Goal: Navigation & Orientation: Find specific page/section

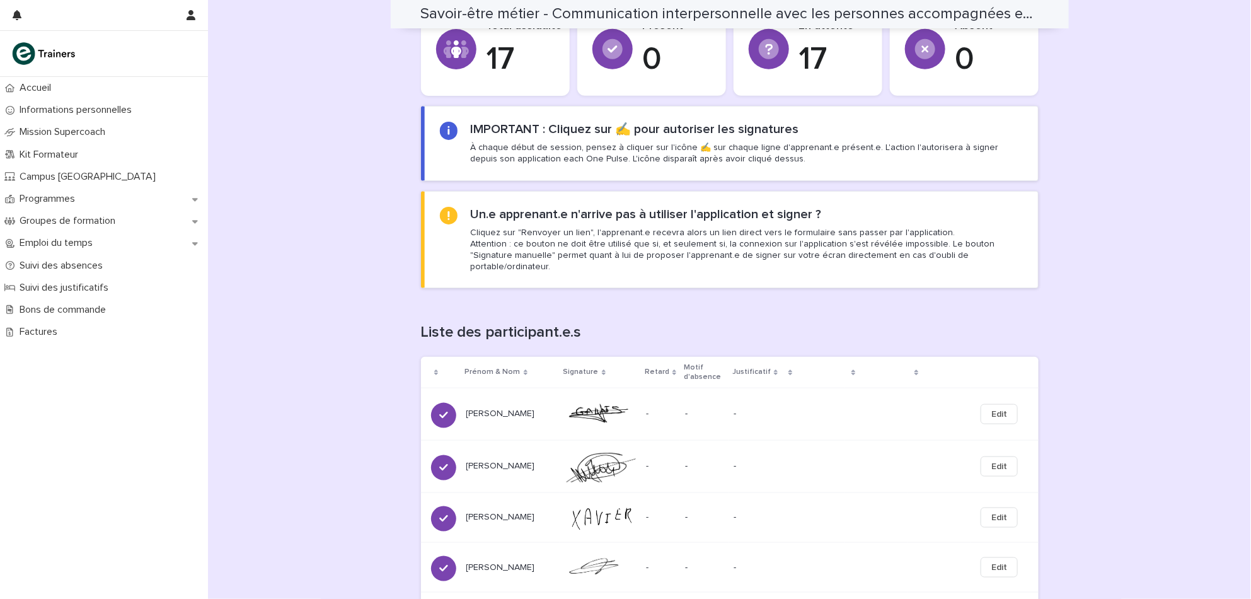
scroll to position [521, 0]
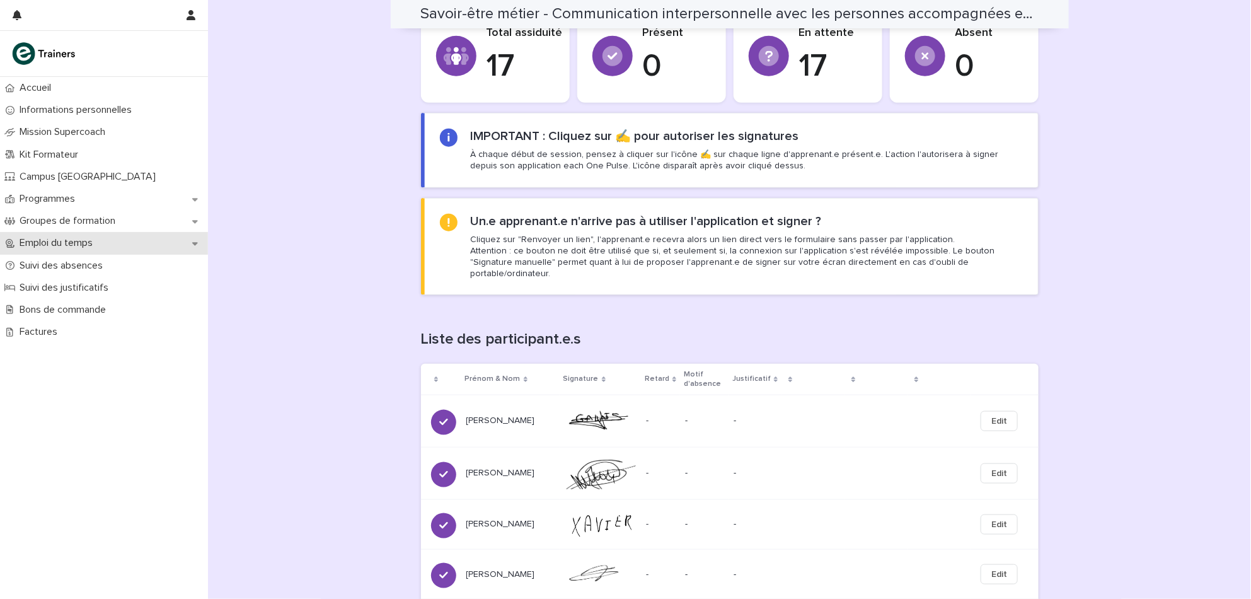
click at [66, 246] on p "Emploi du temps" at bounding box center [58, 243] width 88 height 12
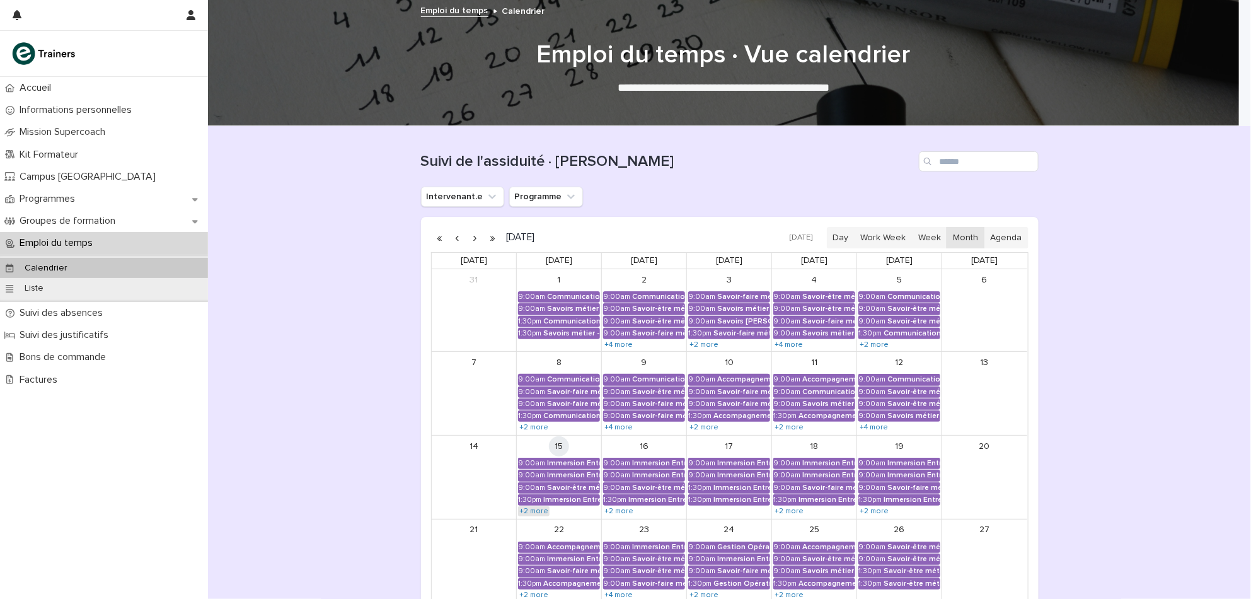
click at [531, 513] on link "+2 more" at bounding box center [534, 511] width 32 height 10
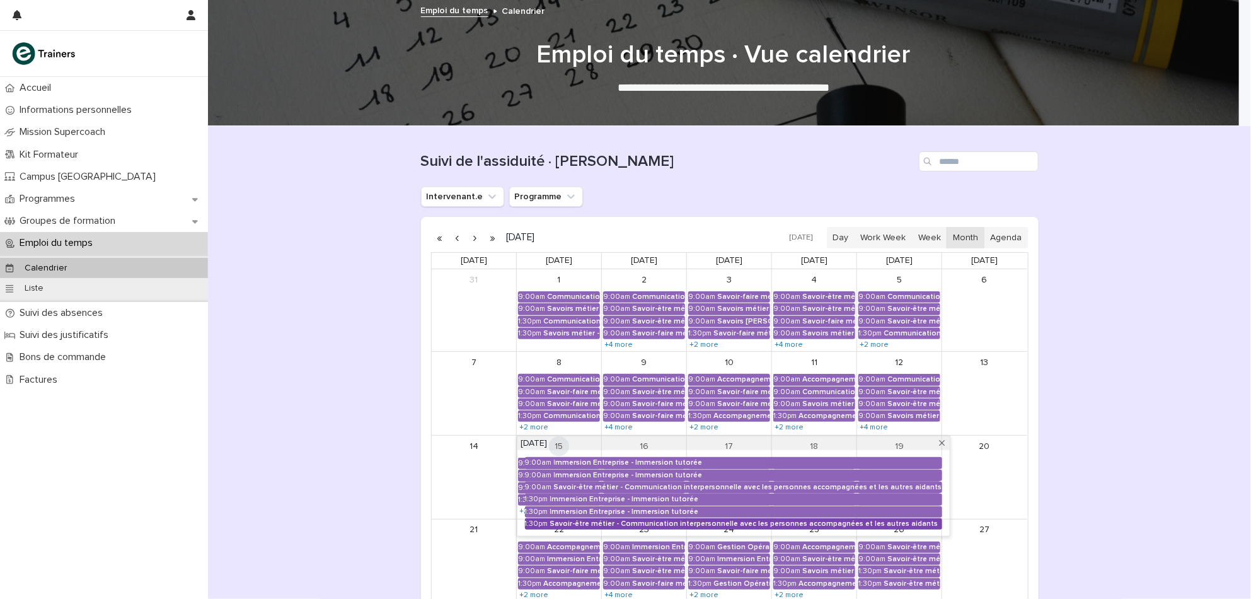
click at [582, 523] on div "Savoir-être métier - Communication interpersonnelle avec les personnes accompag…" at bounding box center [746, 523] width 392 height 9
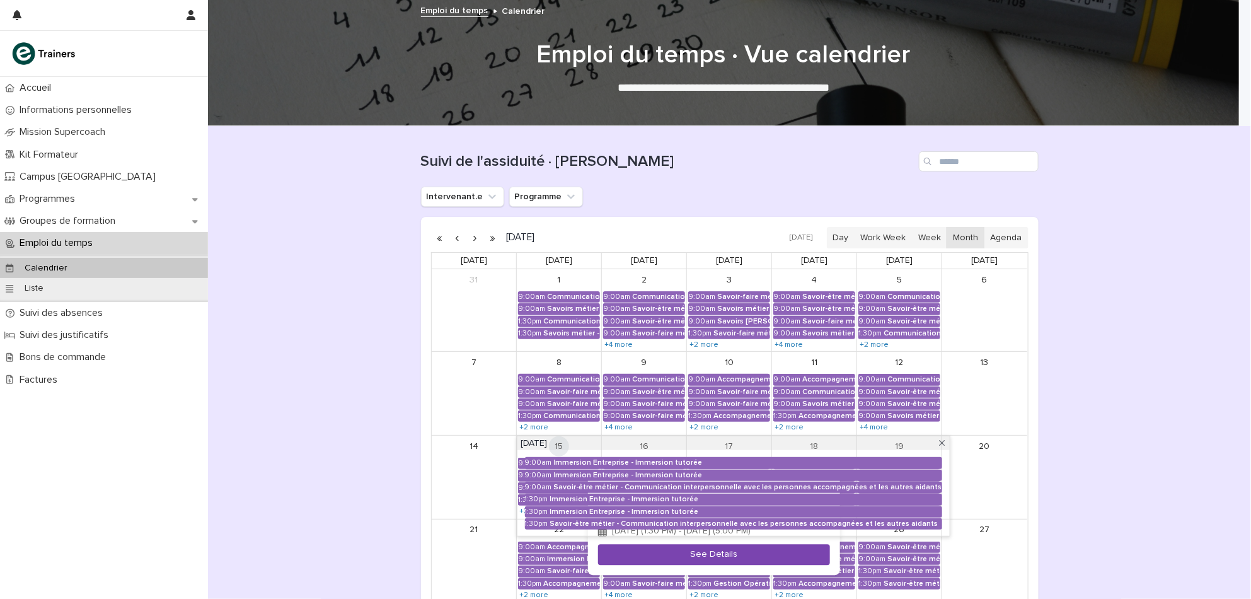
click at [637, 565] on button "See Details" at bounding box center [714, 554] width 232 height 21
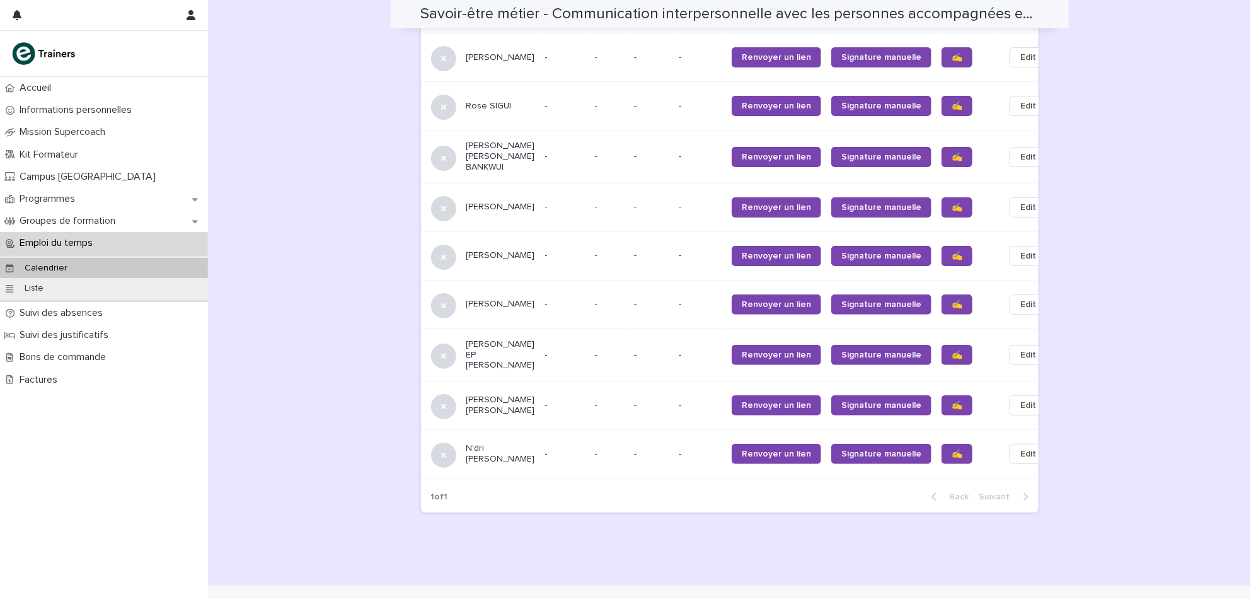
scroll to position [1285, 0]
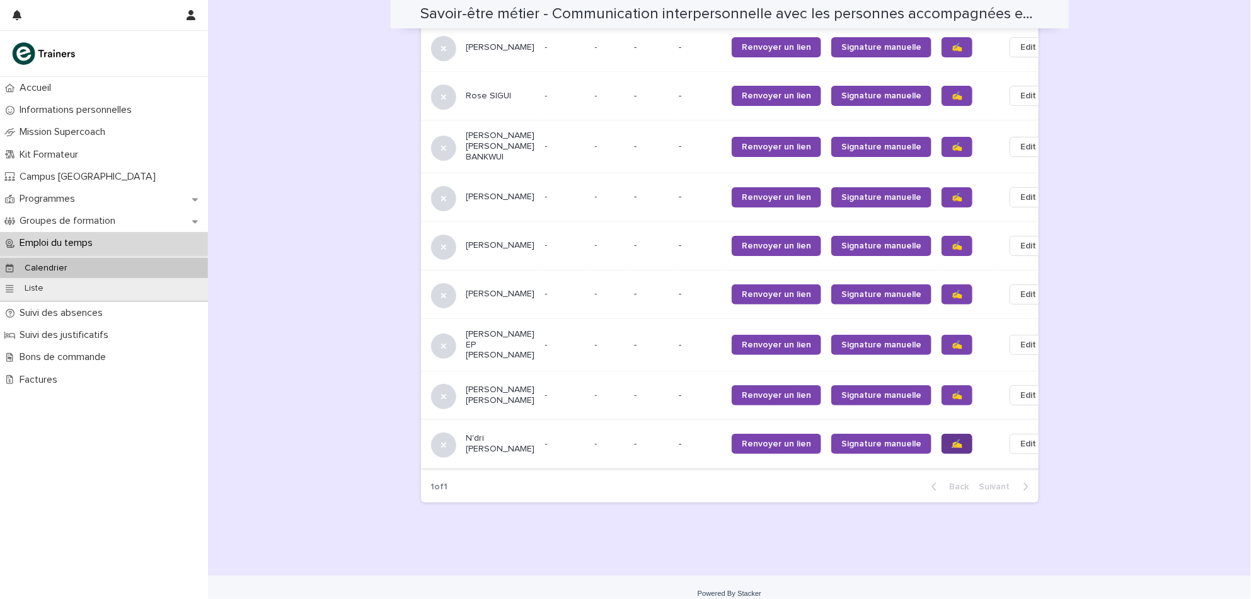
click at [952, 439] on span "✍️" at bounding box center [957, 443] width 11 height 9
click at [952, 340] on span "✍️" at bounding box center [957, 344] width 11 height 9
click at [942, 236] on link "✍️" at bounding box center [957, 246] width 31 height 20
click at [942, 187] on link "✍️" at bounding box center [957, 197] width 31 height 20
click at [952, 142] on span "✍️" at bounding box center [957, 146] width 11 height 9
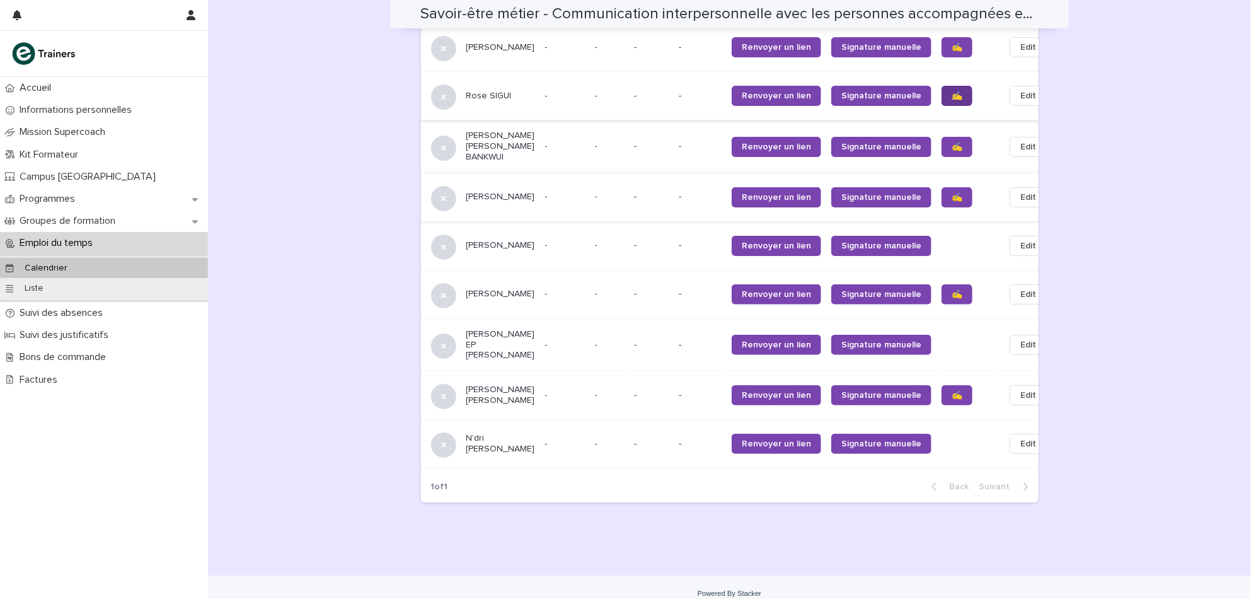
click at [942, 86] on link "✍️" at bounding box center [957, 96] width 31 height 20
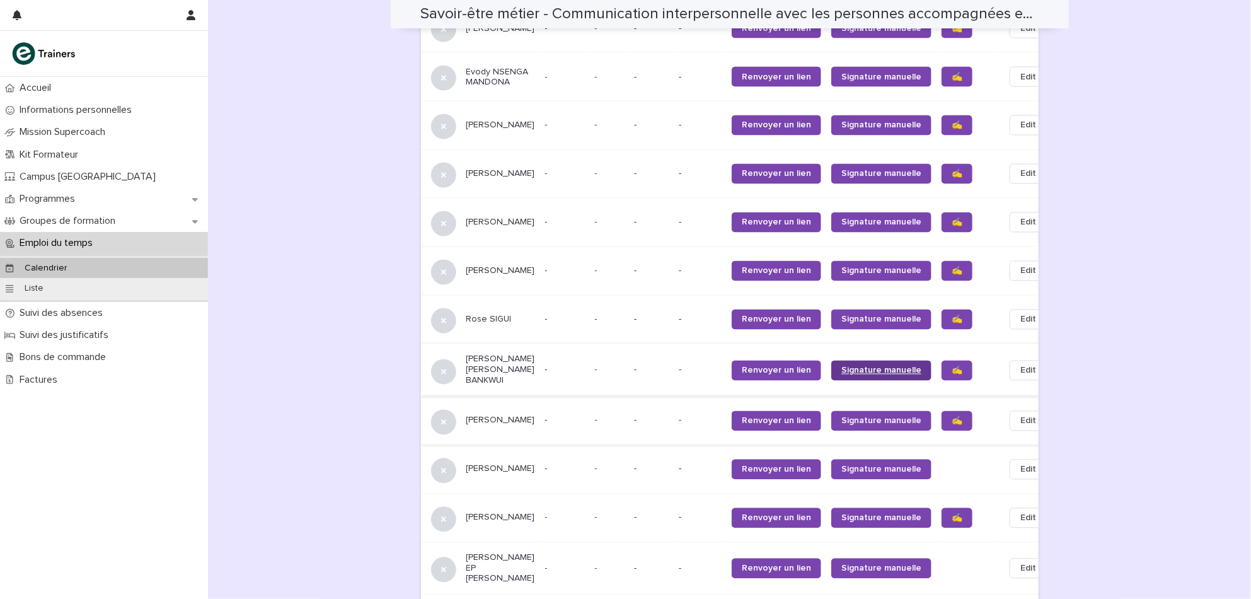
scroll to position [1060, 0]
click at [952, 267] on span "✍️" at bounding box center [957, 271] width 11 height 9
click at [952, 170] on span "✍️" at bounding box center [957, 174] width 11 height 9
click at [952, 122] on span "✍️" at bounding box center [957, 126] width 11 height 9
click at [952, 73] on span "✍️" at bounding box center [957, 77] width 11 height 9
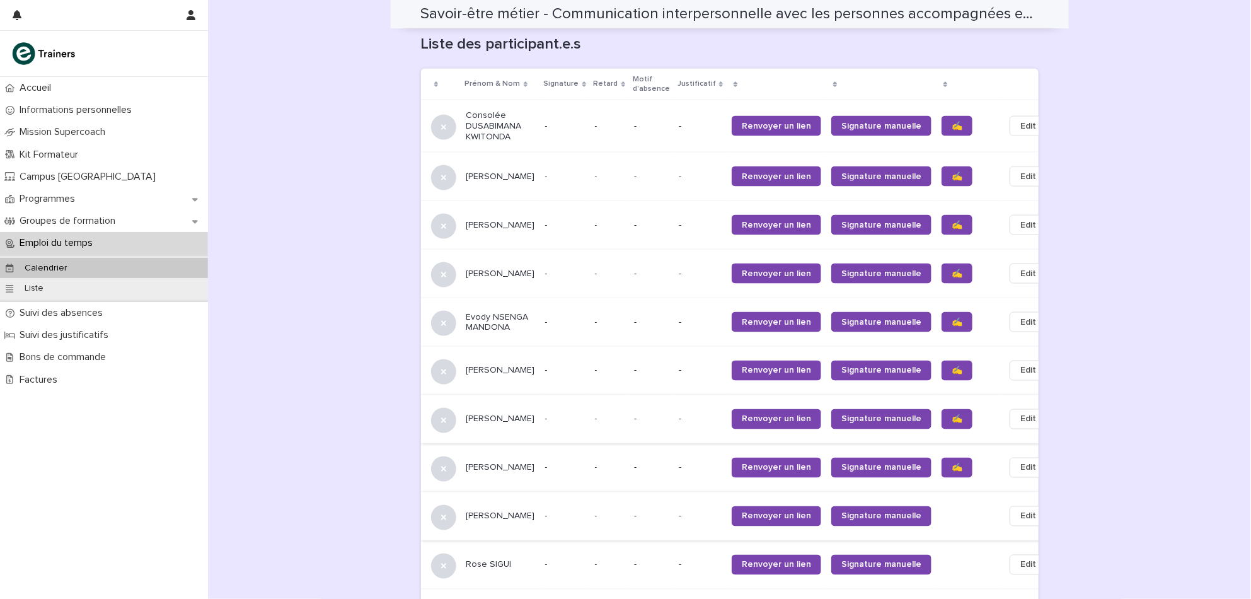
scroll to position [814, 0]
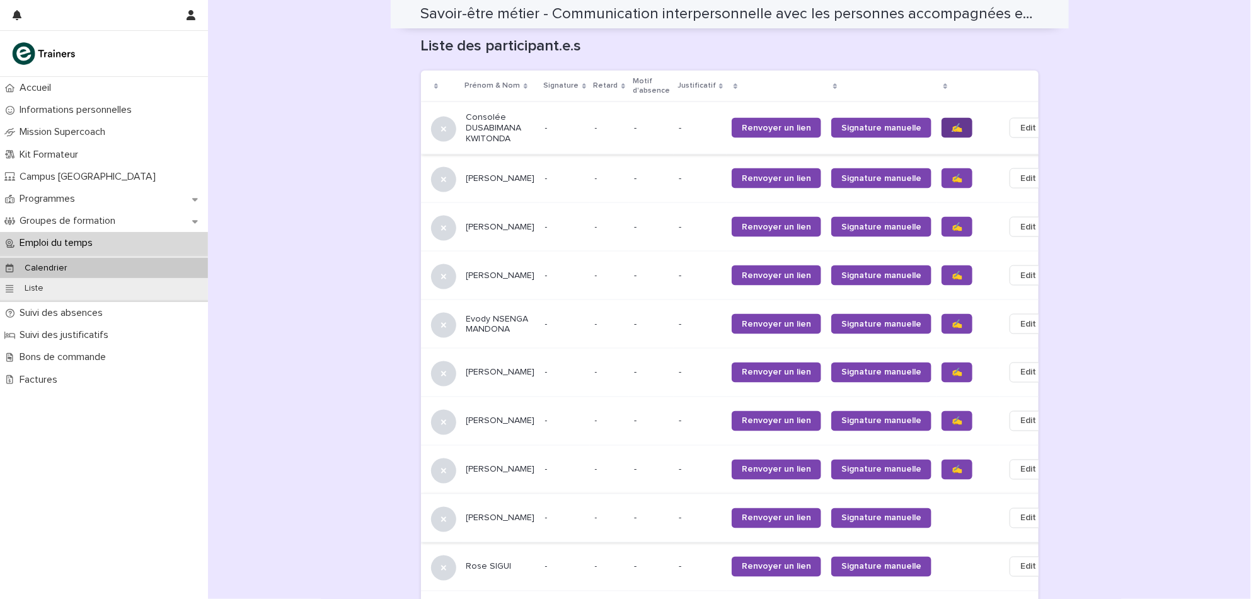
click at [952, 124] on span "✍️" at bounding box center [957, 128] width 11 height 9
click at [942, 168] on link "✍️" at bounding box center [957, 178] width 31 height 20
click at [952, 222] on span "✍️" at bounding box center [957, 226] width 11 height 9
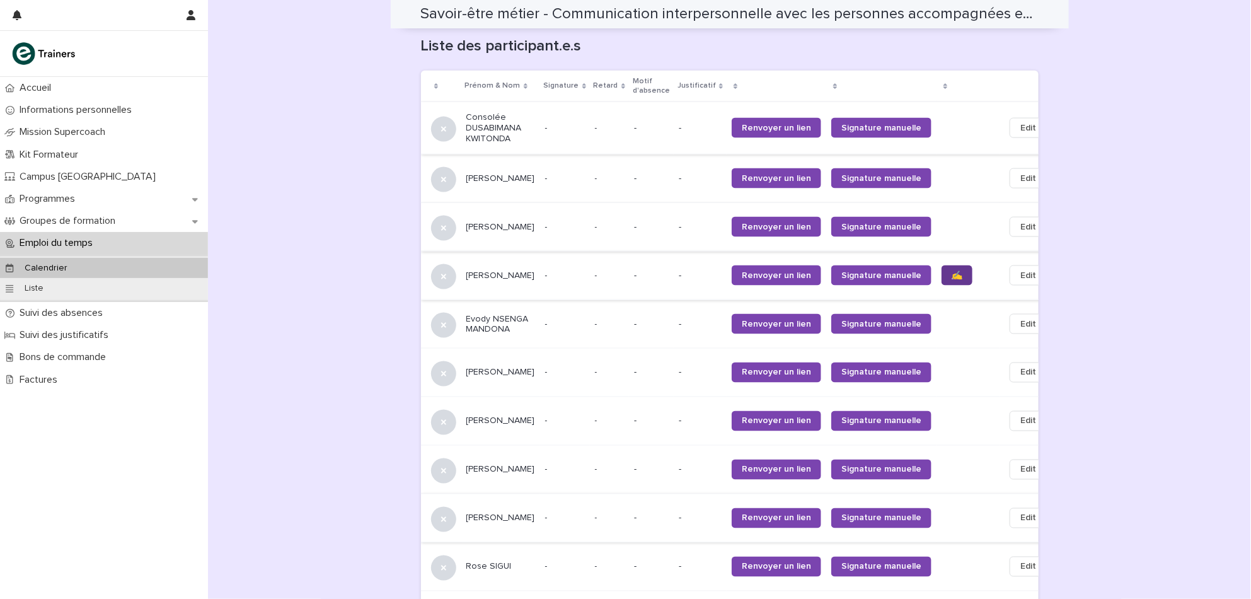
click at [952, 271] on span "✍️" at bounding box center [957, 275] width 11 height 9
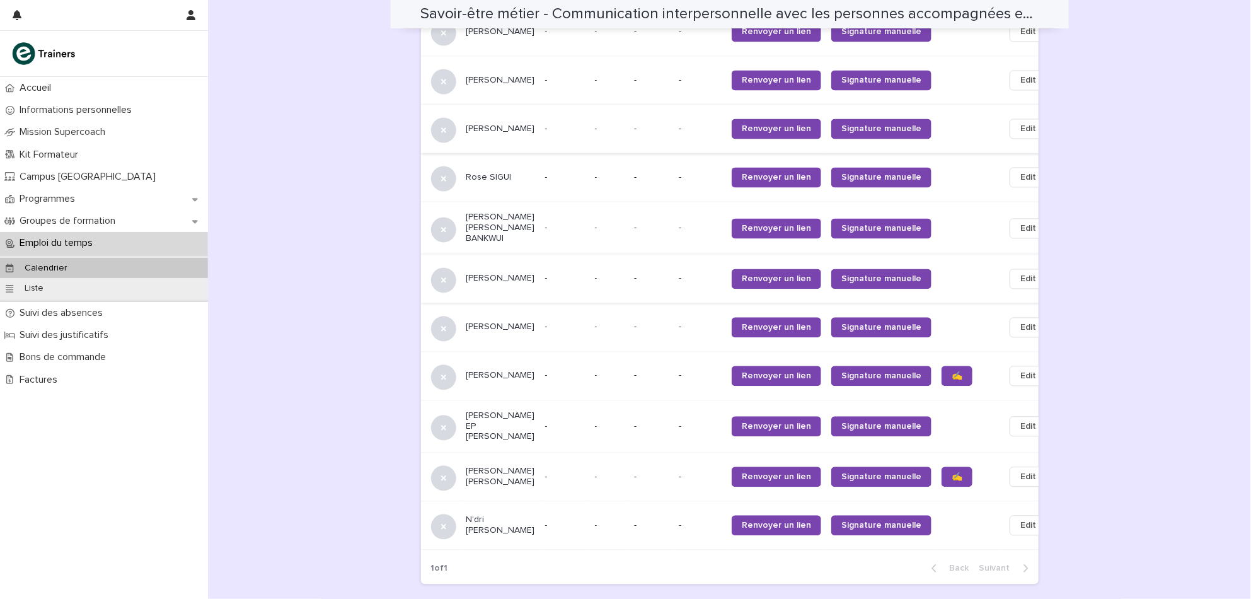
scroll to position [1261, 0]
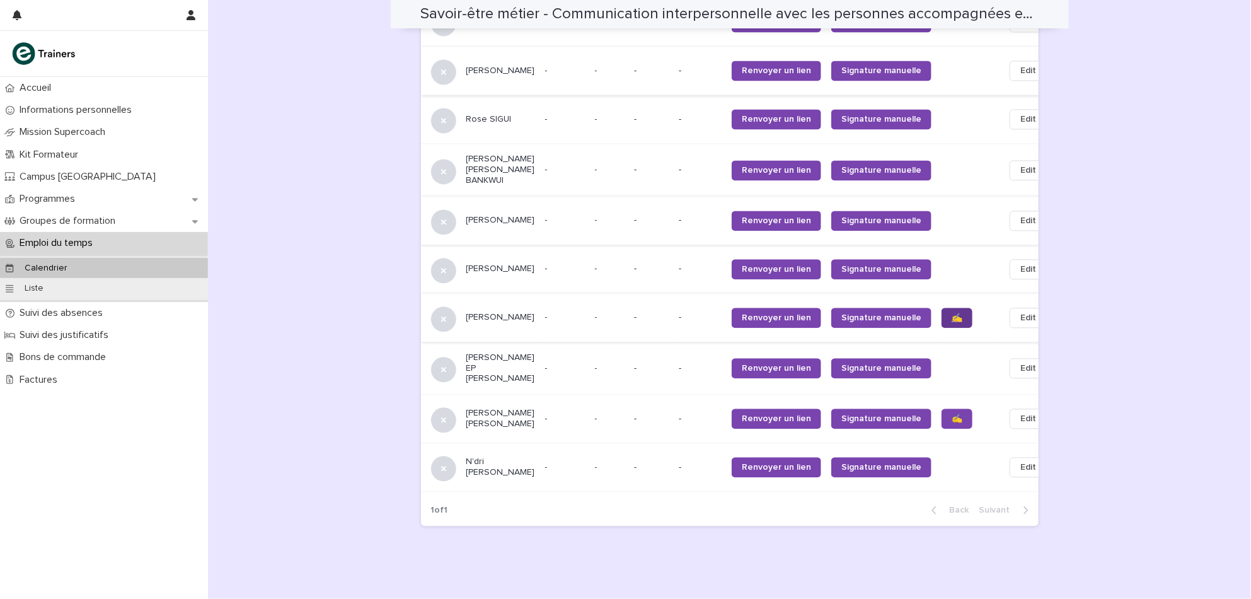
click at [952, 313] on span "✍️" at bounding box center [957, 317] width 11 height 9
click at [952, 414] on span "✍️" at bounding box center [957, 418] width 11 height 9
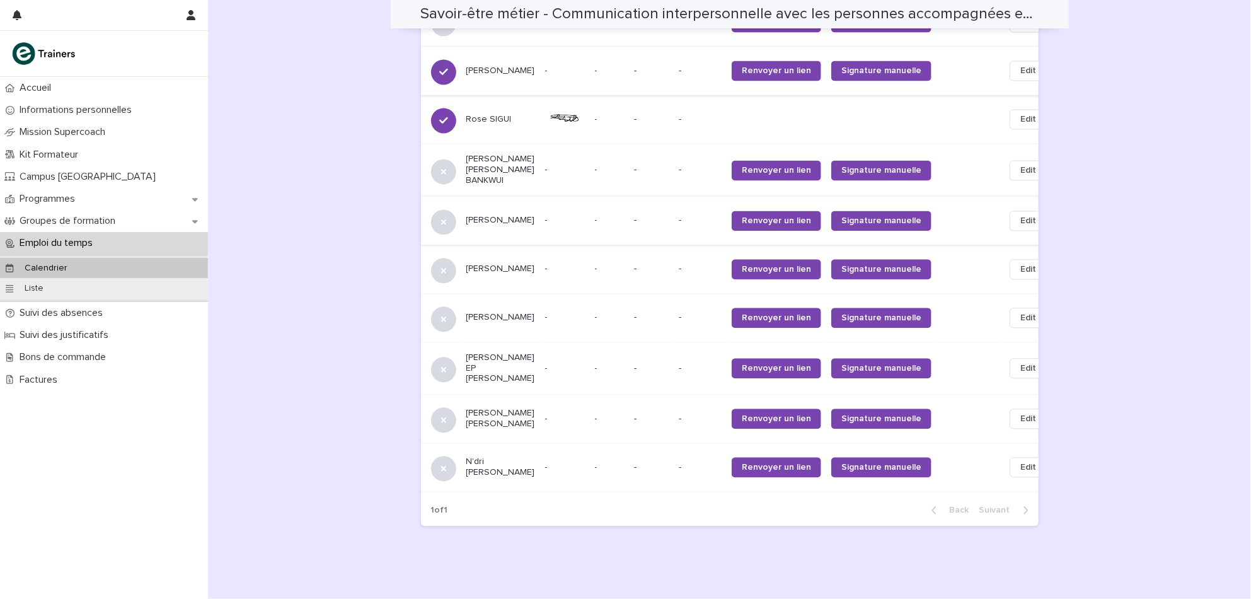
click at [942, 413] on p at bounding box center [968, 418] width 53 height 11
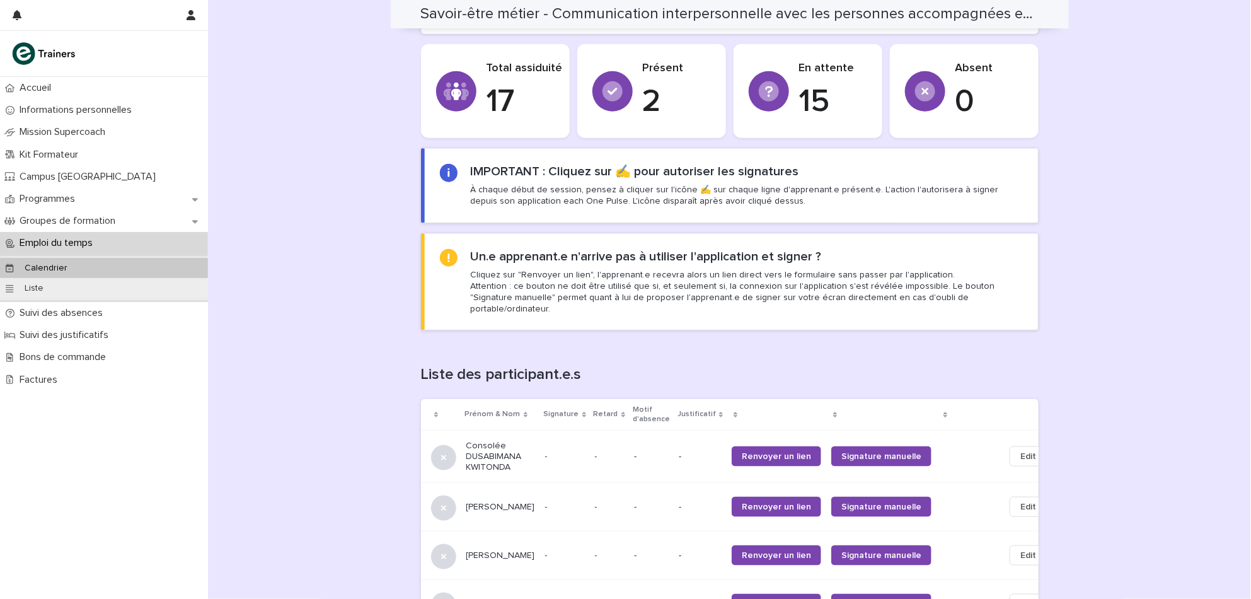
scroll to position [483, 0]
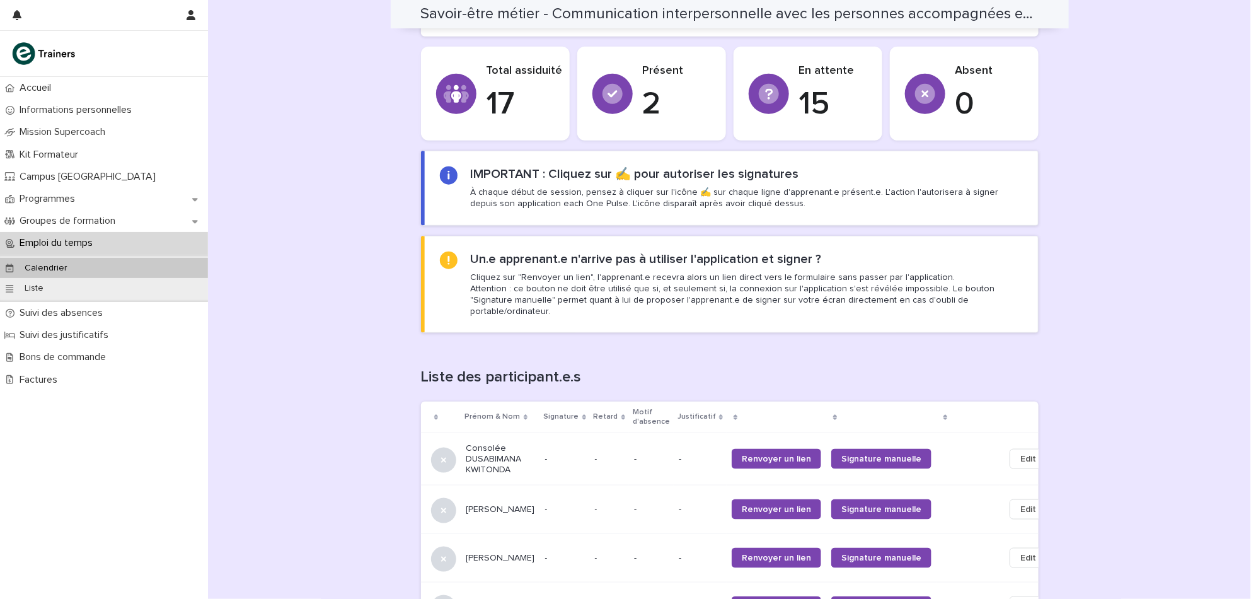
click at [79, 246] on p "Emploi du temps" at bounding box center [58, 243] width 88 height 12
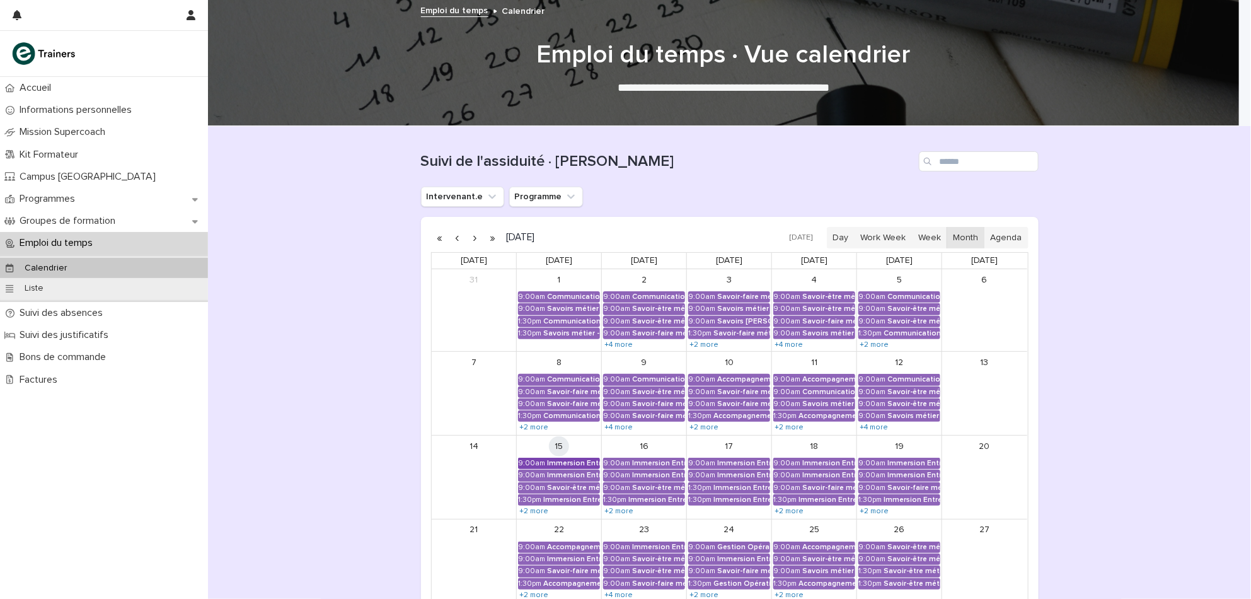
click at [561, 461] on div "Immersion Entreprise - Immersion tutorée" at bounding box center [573, 463] width 53 height 9
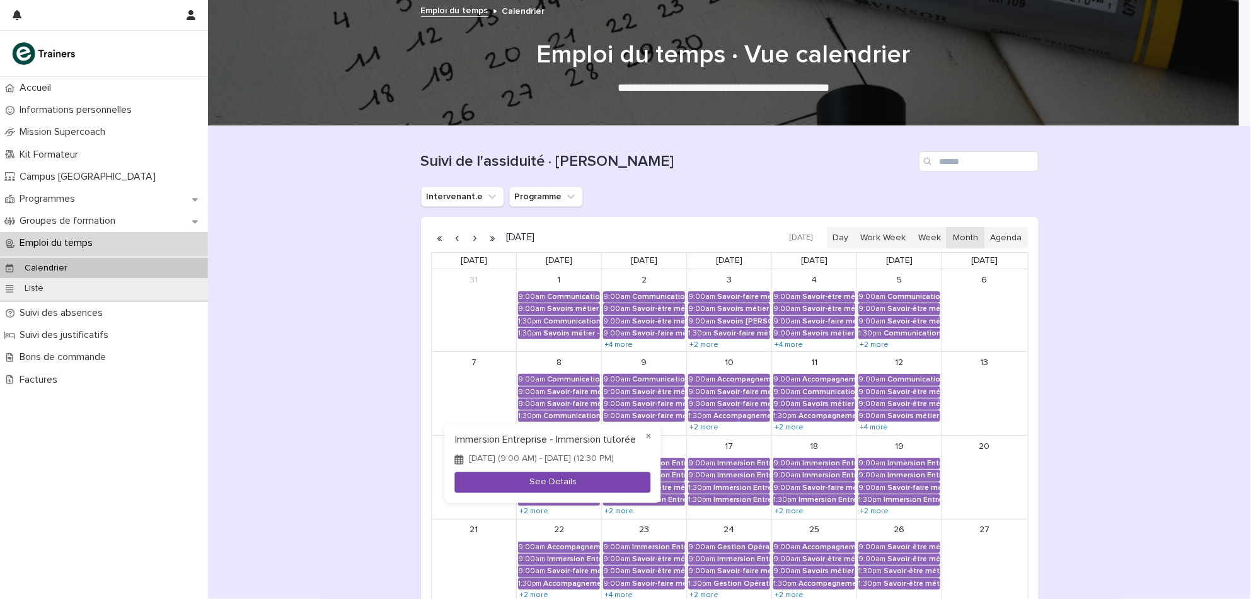
click at [539, 487] on button "See Details" at bounding box center [553, 482] width 196 height 21
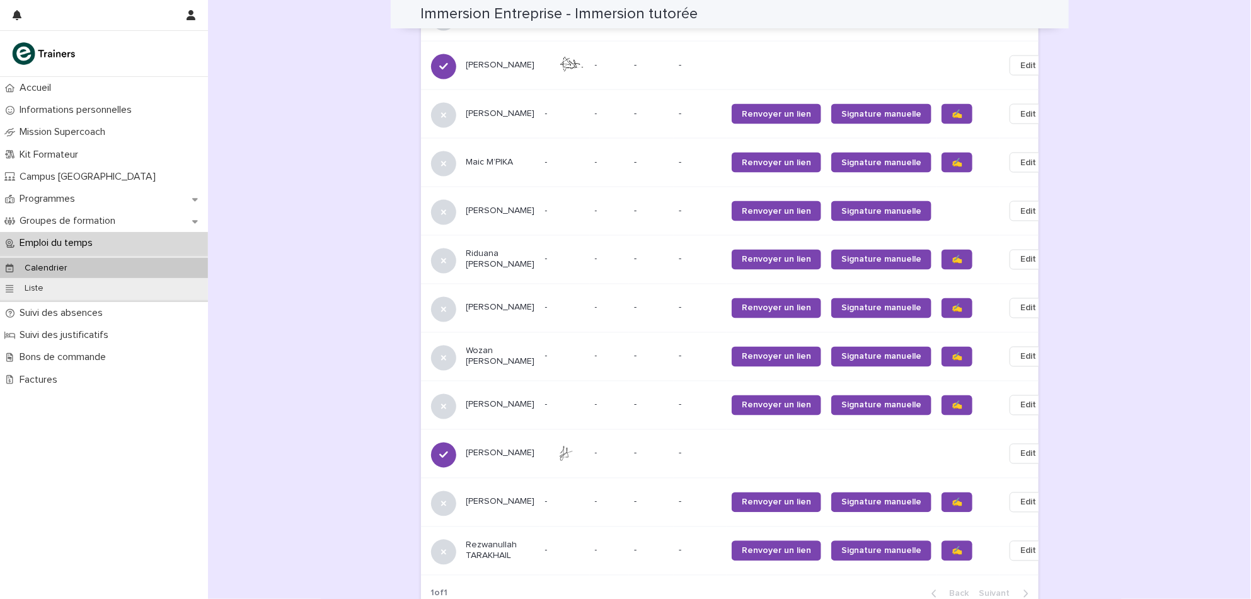
scroll to position [967, 0]
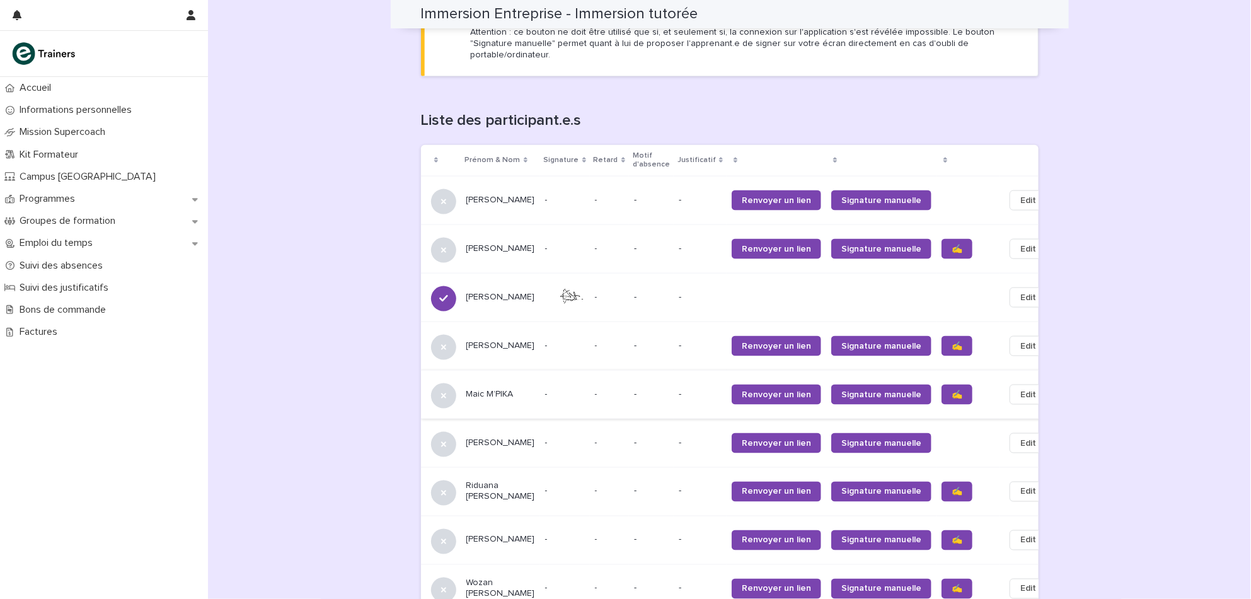
scroll to position [727, 0]
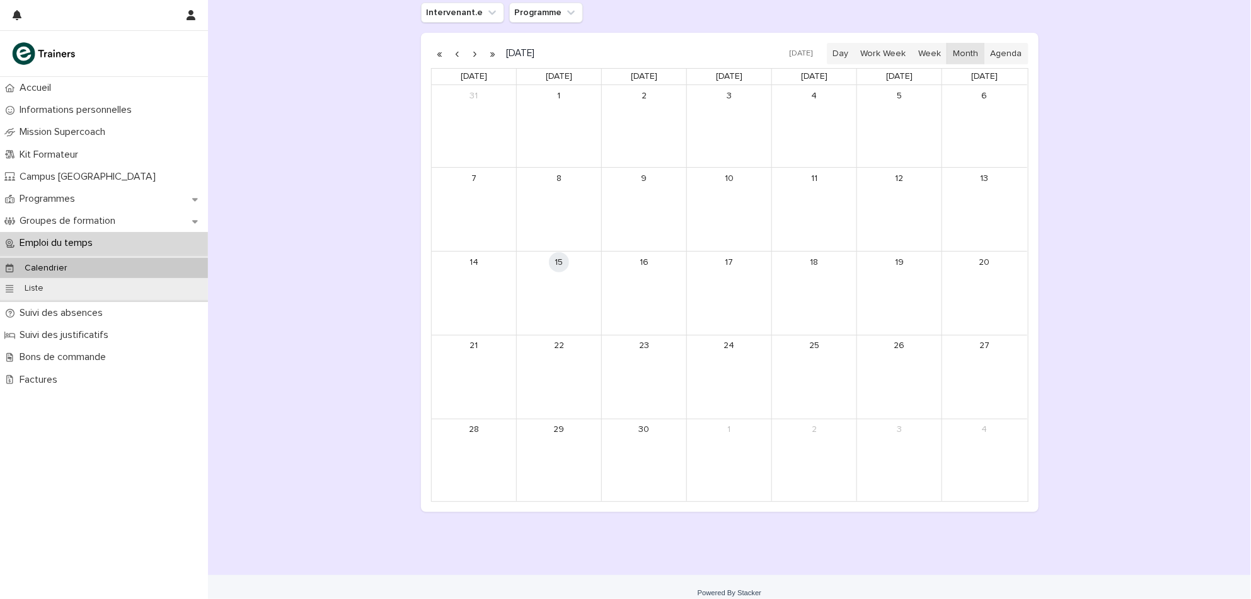
scroll to position [196, 0]
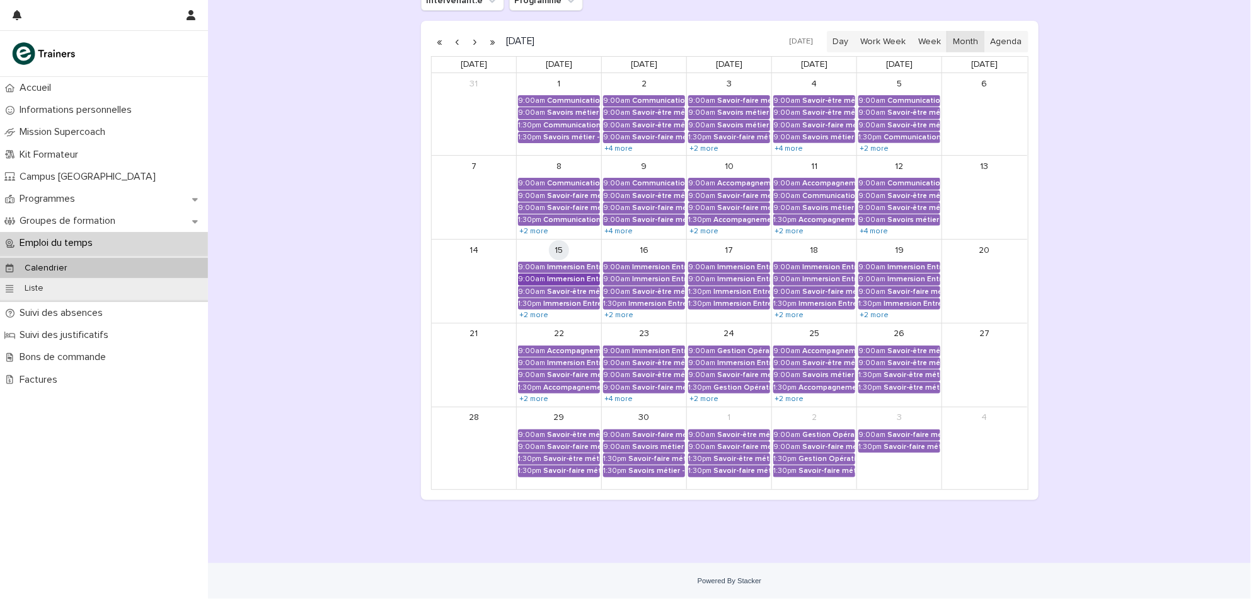
click at [582, 276] on div "Immersion Entreprise - Immersion tutorée" at bounding box center [573, 279] width 53 height 9
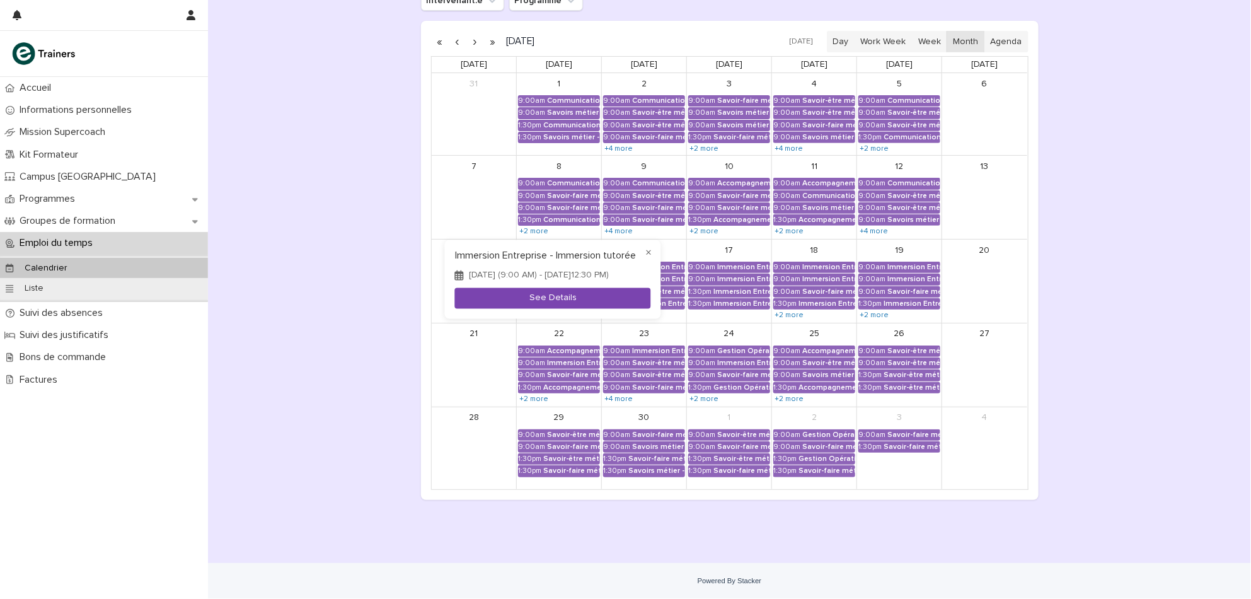
click at [531, 304] on button "See Details" at bounding box center [553, 298] width 196 height 21
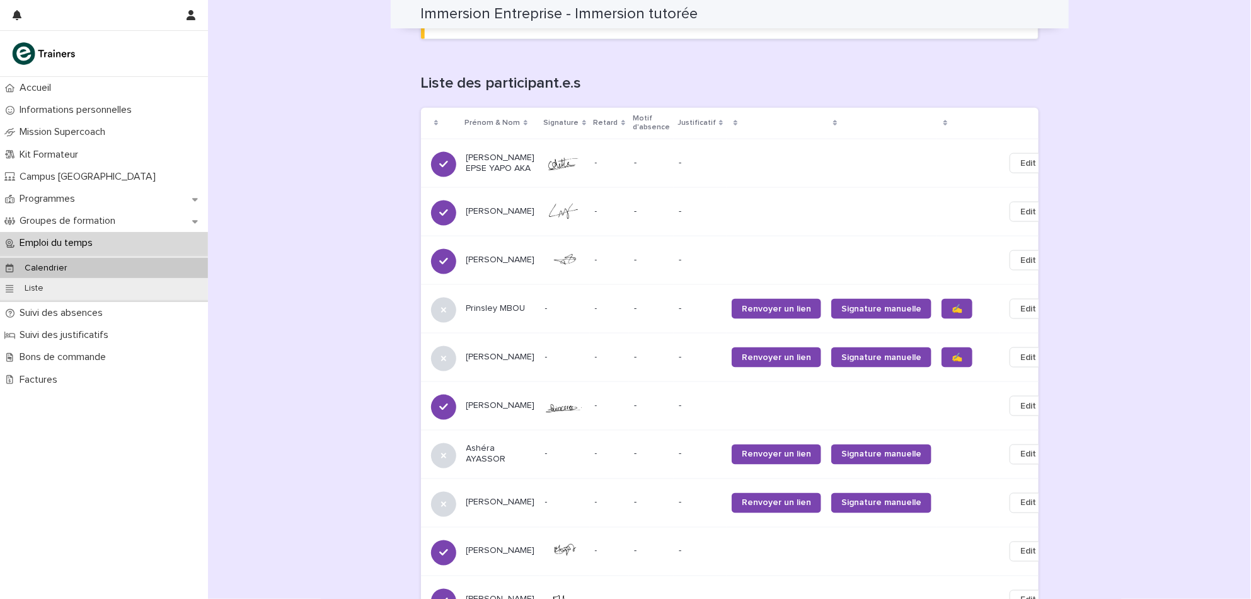
scroll to position [757, 0]
